Goal: Find specific page/section: Find specific page/section

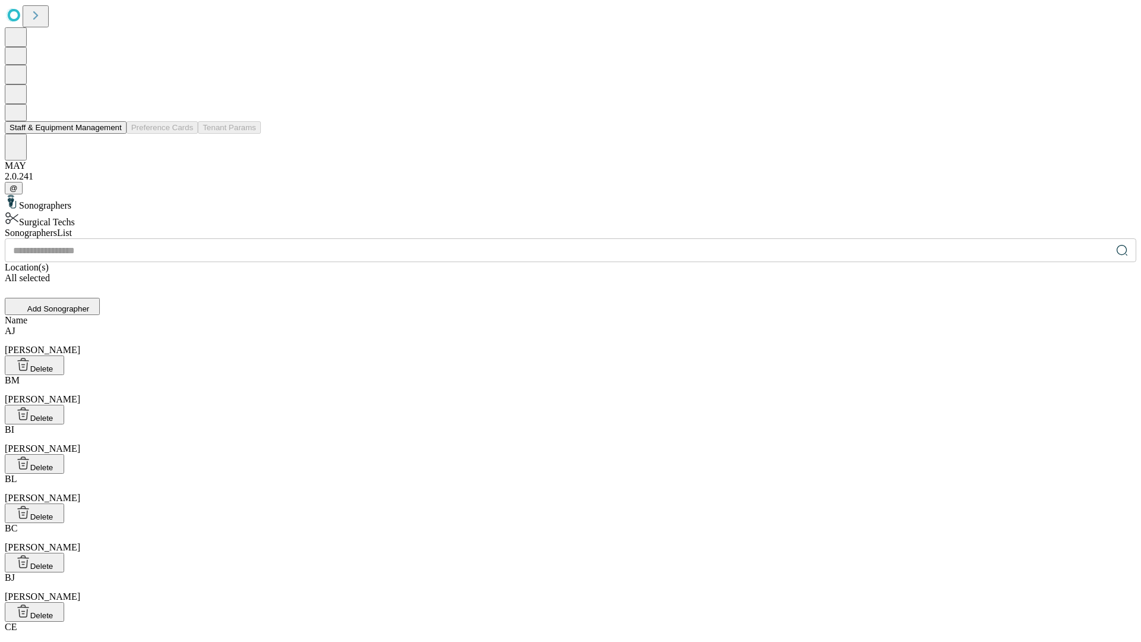
click at [114, 134] on button "Staff & Equipment Management" at bounding box center [66, 127] width 122 height 12
